Goal: Information Seeking & Learning: Learn about a topic

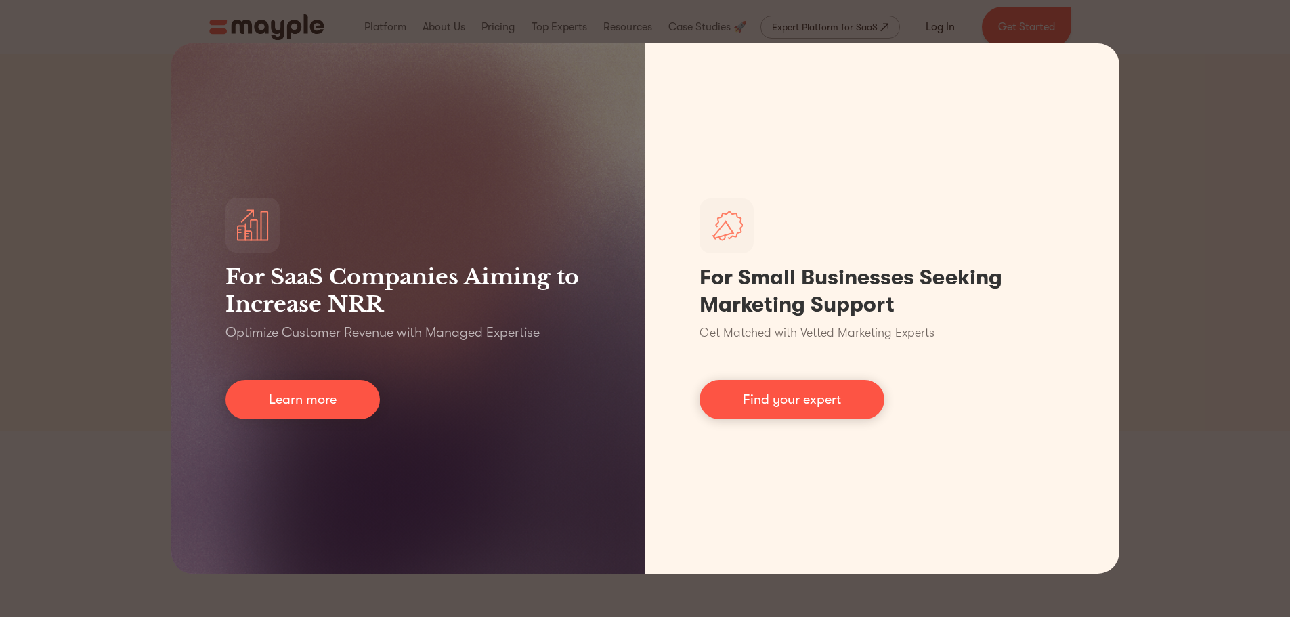
click at [1228, 259] on div "For SaaS Companies Aiming to Increase NRR Optimize Customer Revenue with Manage…" at bounding box center [645, 308] width 1290 height 617
click at [1195, 239] on div "For SaaS Companies Aiming to Increase NRR Optimize Customer Revenue with Manage…" at bounding box center [645, 308] width 1290 height 617
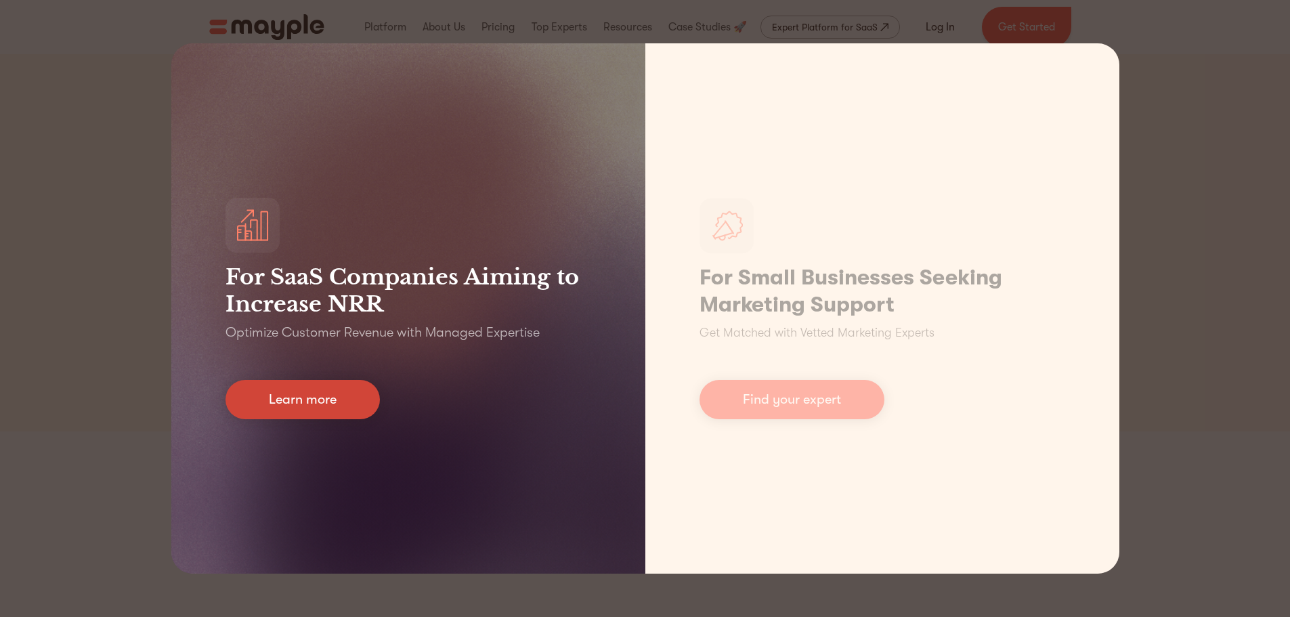
click at [236, 408] on link "Learn more" at bounding box center [302, 399] width 154 height 39
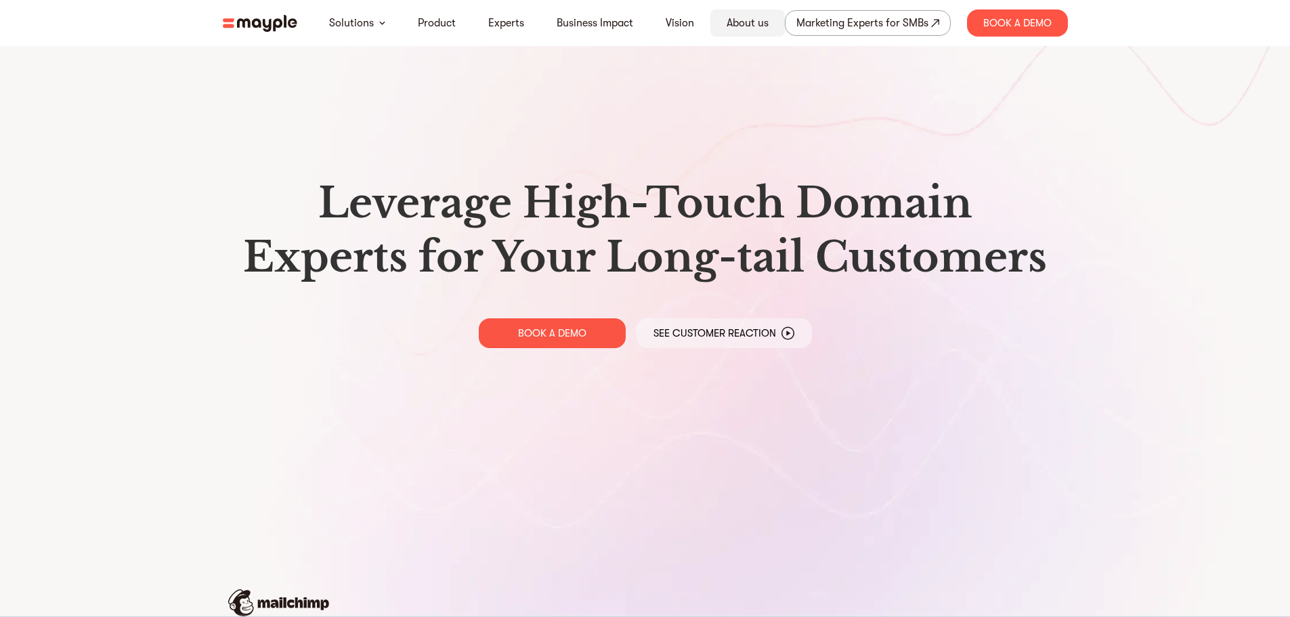
click at [727, 14] on div "About us" at bounding box center [747, 22] width 74 height 27
click at [746, 28] on link "About us" at bounding box center [747, 23] width 42 height 16
